Goal: Task Accomplishment & Management: Use online tool/utility

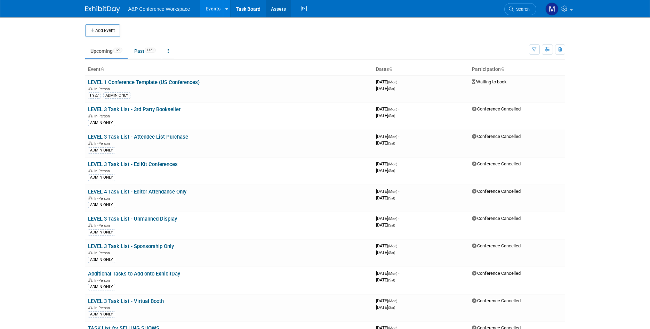
click at [283, 13] on link "Assets" at bounding box center [278, 8] width 25 height 17
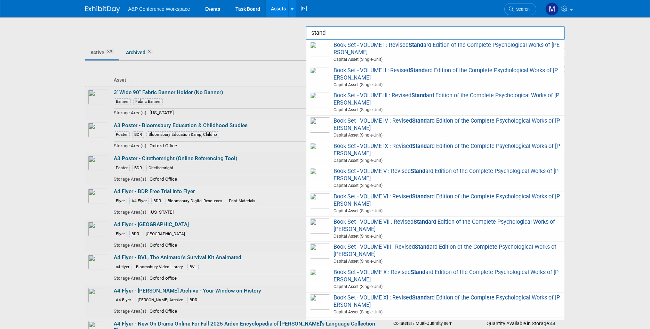
scroll to position [759, 0]
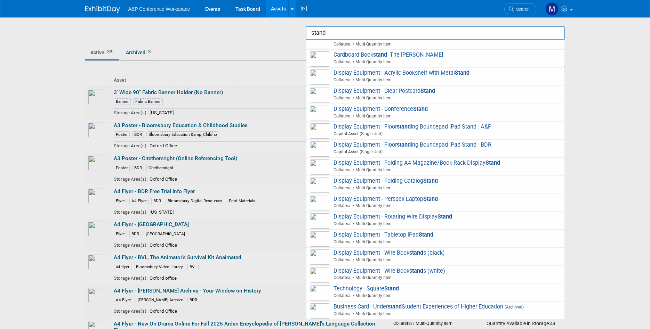
click at [463, 168] on span "Collateral / Multi-Quantity Item" at bounding box center [436, 170] width 249 height 6
type input "Display Equipment - Folding A4 Magazine/Book Rack Display Stand"
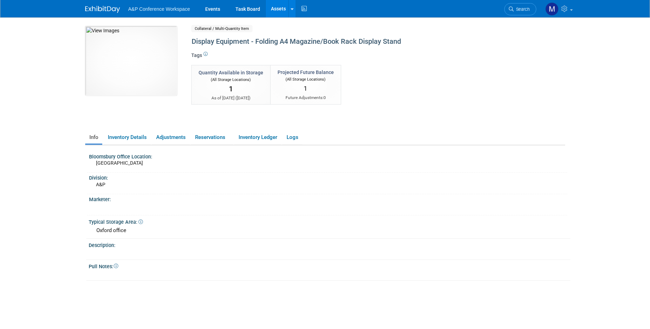
click at [268, 10] on link "Assets" at bounding box center [278, 8] width 25 height 17
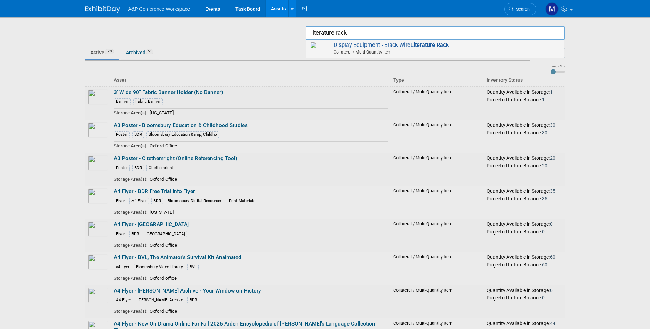
click at [419, 46] on strong "Literature Rack" at bounding box center [430, 45] width 39 height 7
type input "Display Equipment - Black Wire Literature Rack"
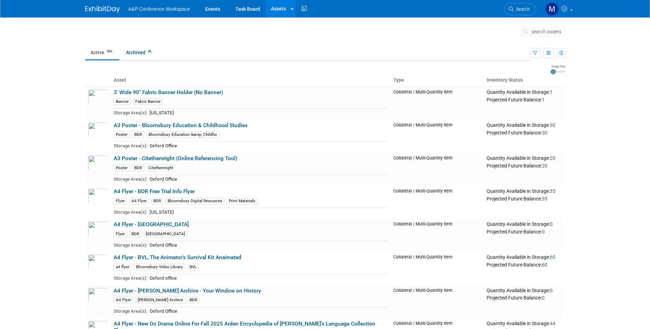
click at [547, 30] on span "search assets" at bounding box center [547, 32] width 30 height 6
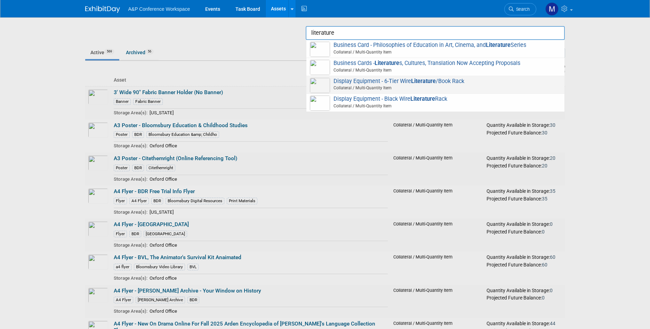
click at [358, 86] on span "Collateral / Multi-Quantity Item" at bounding box center [436, 88] width 249 height 6
type input "Display Equipment - 6-Tier Wire Literature/Book Rack"
